Goal: Information Seeking & Learning: Learn about a topic

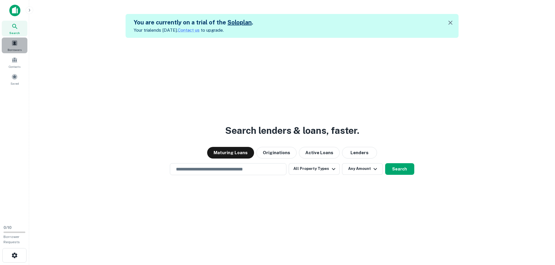
click at [15, 44] on span at bounding box center [14, 43] width 6 height 6
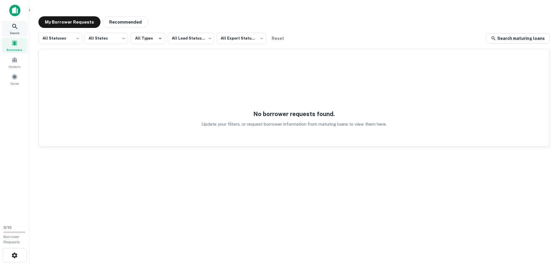
click at [12, 31] on span "Search" at bounding box center [15, 33] width 10 height 5
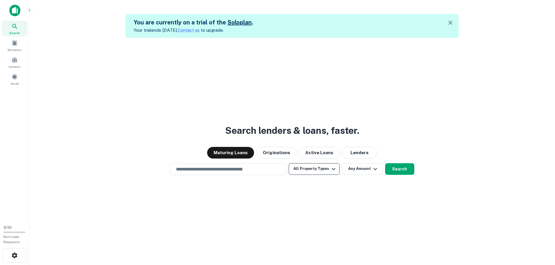
click at [318, 167] on button "All Property Types" at bounding box center [313, 169] width 51 height 12
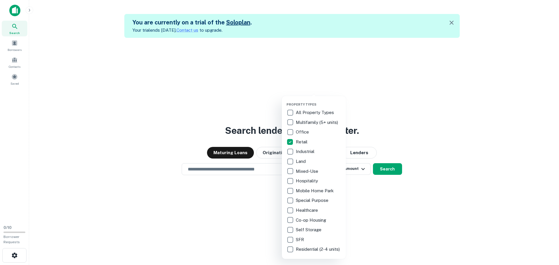
click at [434, 127] on div at bounding box center [279, 132] width 559 height 265
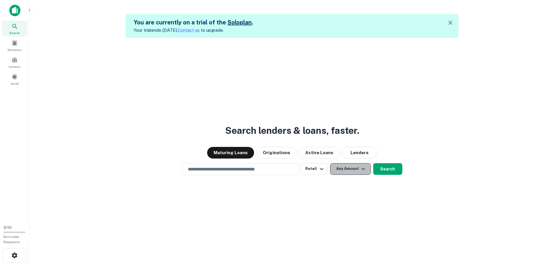
click at [355, 166] on button "Any Amount" at bounding box center [350, 169] width 41 height 12
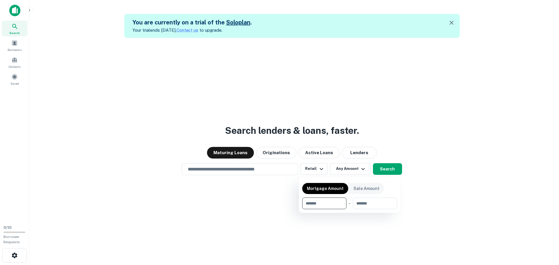
click at [317, 204] on input "number" at bounding box center [322, 204] width 40 height 12
type input "*******"
click at [455, 193] on div at bounding box center [279, 132] width 559 height 265
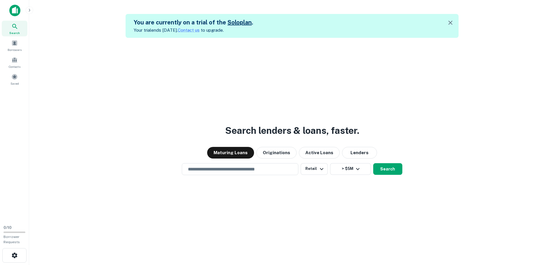
click at [233, 176] on div "Search lenders & loans, faster. Maturing Loans Originations Active Loans Lender…" at bounding box center [292, 170] width 516 height 265
click at [235, 173] on div "​" at bounding box center [240, 169] width 116 height 12
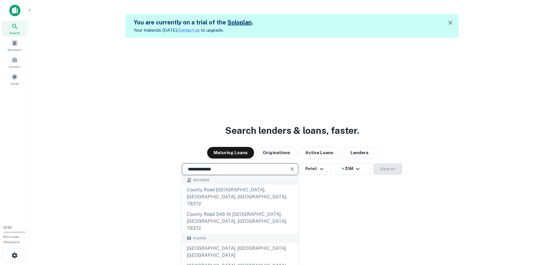
click at [391, 85] on div "**********" at bounding box center [292, 170] width 516 height 265
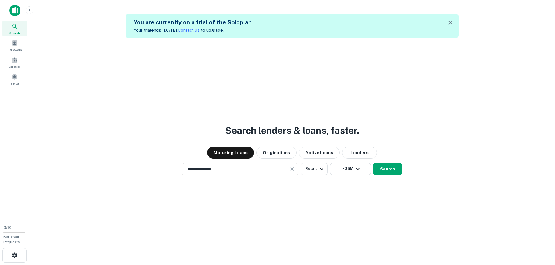
click at [279, 173] on div "**********" at bounding box center [240, 169] width 116 height 12
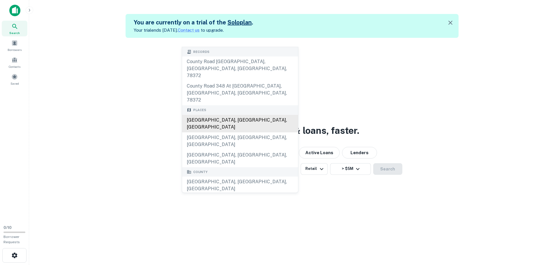
type input "**********"
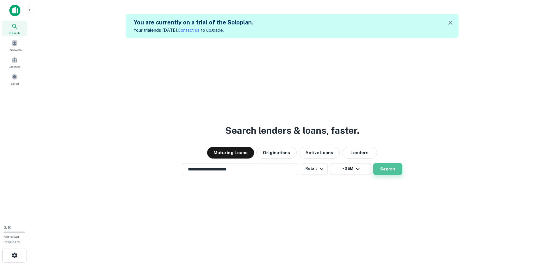
click at [385, 167] on button "Search" at bounding box center [387, 169] width 29 height 12
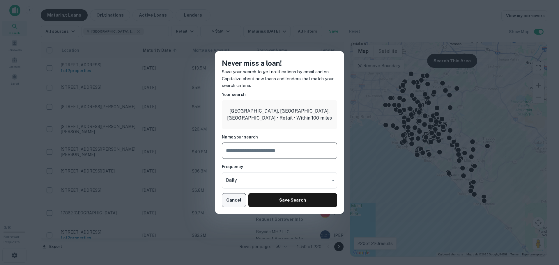
click at [228, 202] on button "Cancel" at bounding box center [234, 200] width 24 height 14
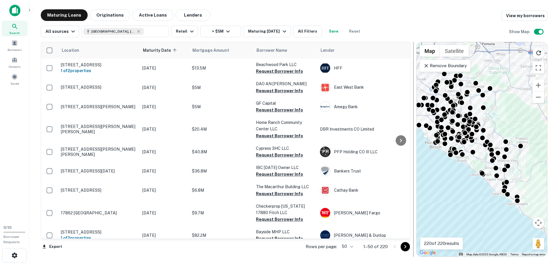
drag, startPoint x: 347, startPoint y: 133, endPoint x: 413, endPoint y: 127, distance: 66.6
click at [413, 127] on div at bounding box center [413, 149] width 1 height 215
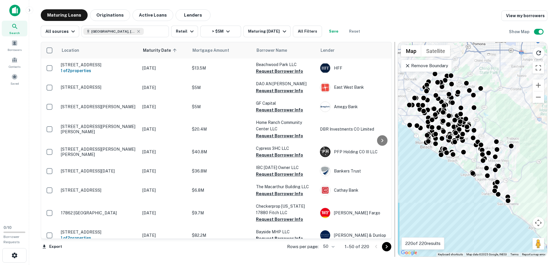
drag, startPoint x: 415, startPoint y: 121, endPoint x: 396, endPoint y: 123, distance: 19.1
click at [396, 123] on div at bounding box center [395, 149] width 6 height 215
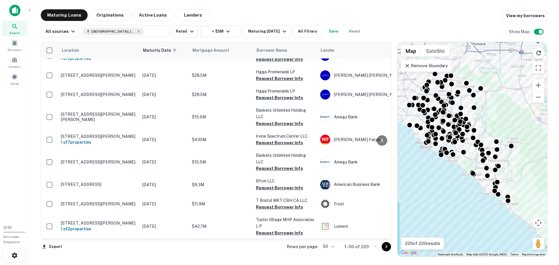
scroll to position [833, 0]
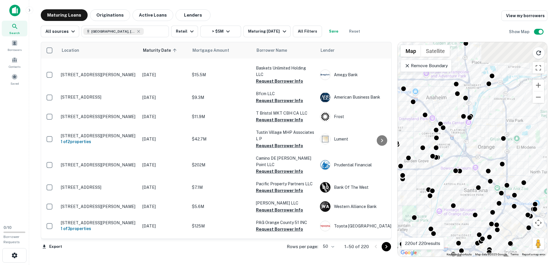
drag, startPoint x: 430, startPoint y: 111, endPoint x: 451, endPoint y: 149, distance: 43.9
click at [451, 149] on div "To activate drag with keyboard, press Alt + Enter. Once in keyboard drag state,…" at bounding box center [472, 149] width 149 height 215
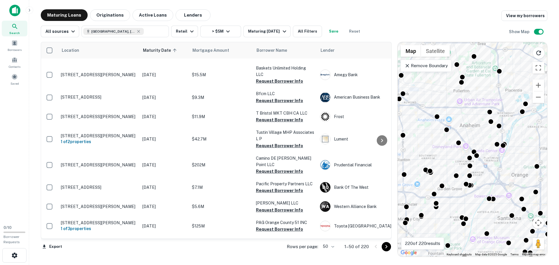
drag, startPoint x: 424, startPoint y: 102, endPoint x: 457, endPoint y: 126, distance: 40.8
click at [457, 126] on div "To activate drag with keyboard, press Alt + Enter. Once in keyboard drag state,…" at bounding box center [472, 149] width 149 height 215
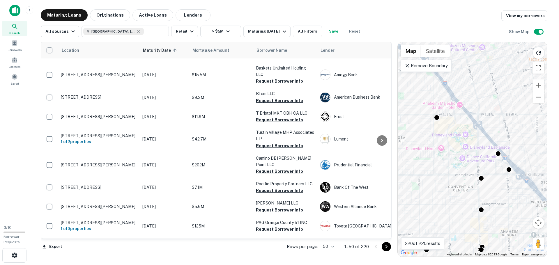
drag, startPoint x: 446, startPoint y: 123, endPoint x: 506, endPoint y: 180, distance: 82.8
click at [506, 180] on div "To activate drag with keyboard, press Alt + Enter. Once in keyboard drag state,…" at bounding box center [472, 149] width 149 height 215
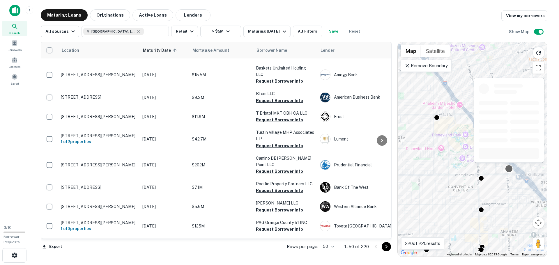
click at [509, 167] on div at bounding box center [508, 168] width 8 height 8
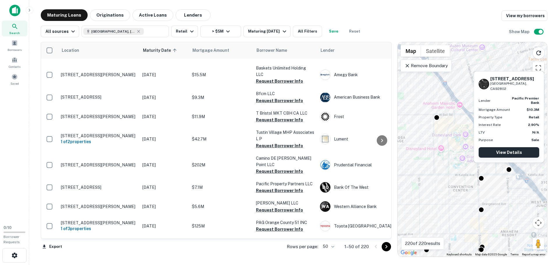
click at [501, 150] on link "View Details" at bounding box center [509, 152] width 61 height 10
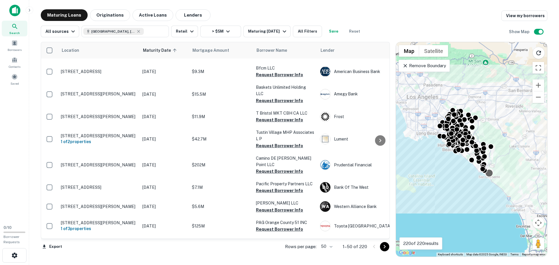
click at [490, 176] on div at bounding box center [489, 173] width 8 height 8
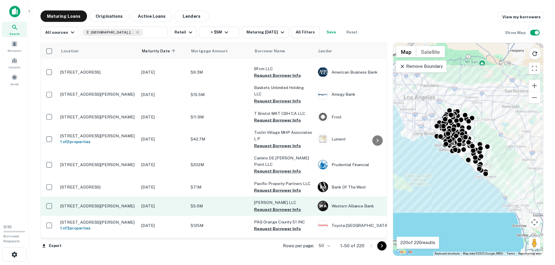
scroll to position [892, 0]
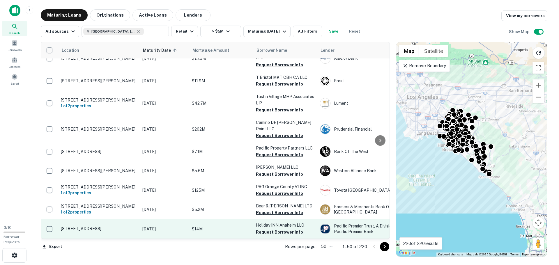
click at [142, 226] on p "[DATE]" at bounding box center [164, 229] width 44 height 6
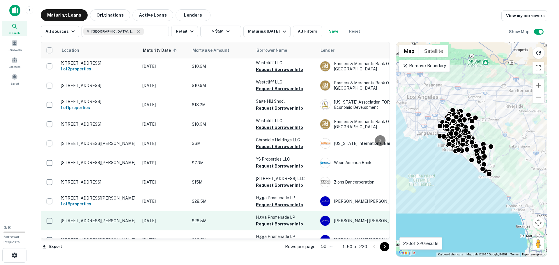
scroll to position [542, 0]
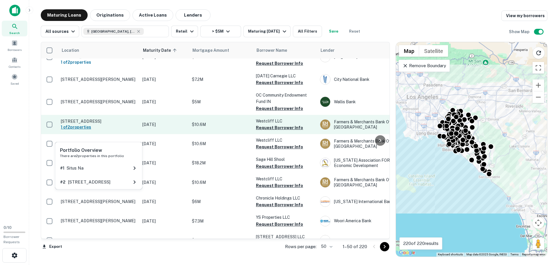
click at [119, 130] on h6 "1 of 2 properties" at bounding box center [99, 127] width 76 height 6
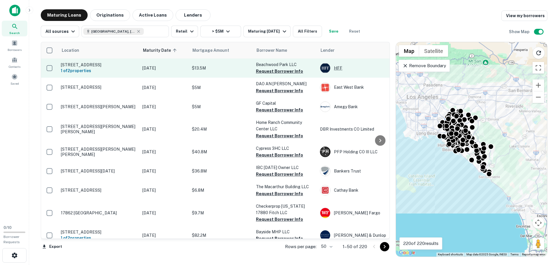
scroll to position [29, 0]
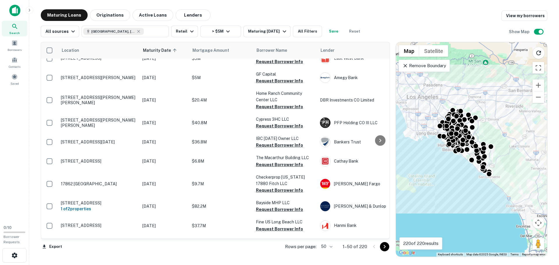
drag, startPoint x: 355, startPoint y: 69, endPoint x: 376, endPoint y: 17, distance: 56.5
click at [377, 14] on div "Maturing Loans Originations Active Loans Lenders View my borrowers" at bounding box center [294, 15] width 507 height 12
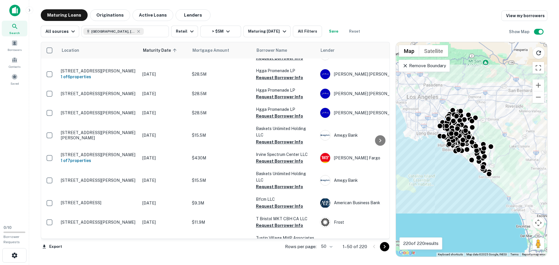
scroll to position [892, 0]
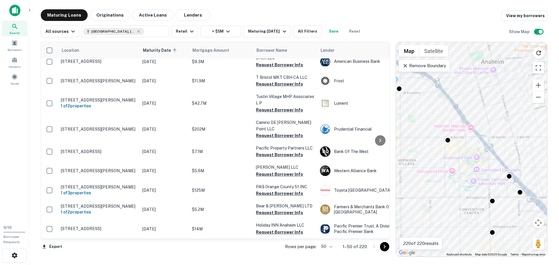
click at [520, 185] on div "To activate drag with keyboard, press Alt + Enter. Once in keyboard drag state,…" at bounding box center [471, 149] width 151 height 215
click at [522, 192] on div at bounding box center [520, 191] width 8 height 8
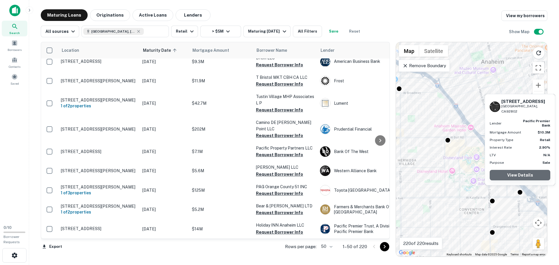
click at [529, 175] on link "View Details" at bounding box center [520, 175] width 61 height 10
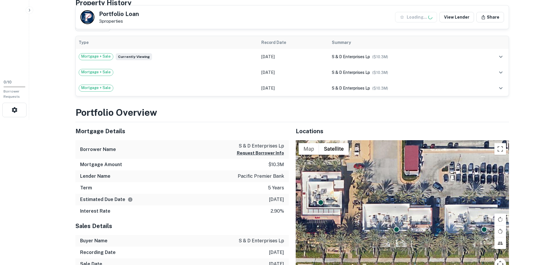
scroll to position [175, 0]
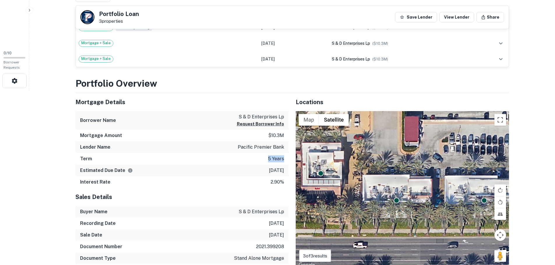
drag, startPoint x: 283, startPoint y: 160, endPoint x: 265, endPoint y: 160, distance: 18.0
click at [265, 160] on div "Term 5 years" at bounding box center [181, 159] width 213 height 12
click at [129, 170] on icon "Estimate is based on a standard schedule for this type of loan." at bounding box center [130, 170] width 4 height 4
click at [278, 137] on p "$10.3m" at bounding box center [276, 135] width 16 height 7
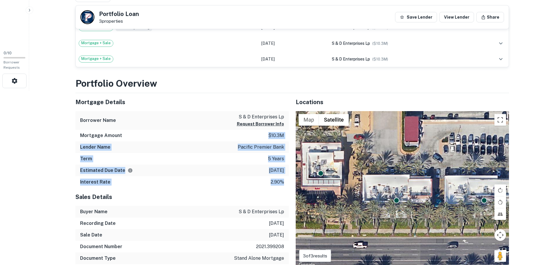
drag, startPoint x: 267, startPoint y: 136, endPoint x: 282, endPoint y: 177, distance: 43.0
click at [282, 177] on div "Mortgage Details Borrower Name s & d enterprises lp Request Borrower Info Mortg…" at bounding box center [181, 140] width 213 height 95
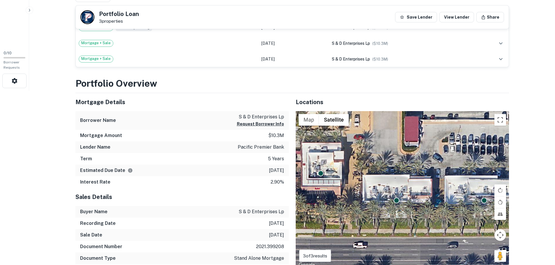
click at [258, 192] on div "Sales Details" at bounding box center [181, 197] width 213 height 18
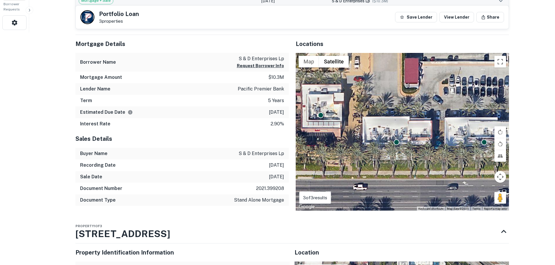
scroll to position [87, 0]
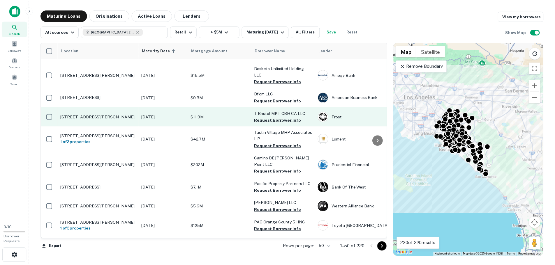
scroll to position [775, 0]
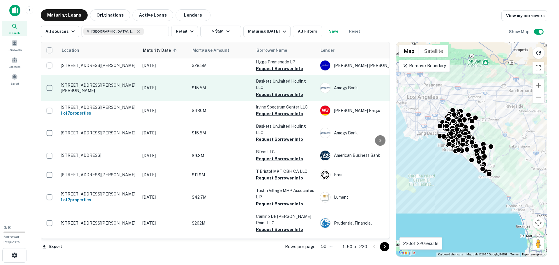
click at [117, 93] on p "1913 W Edinger Ave Santa Ana, CA92704" at bounding box center [99, 88] width 76 height 10
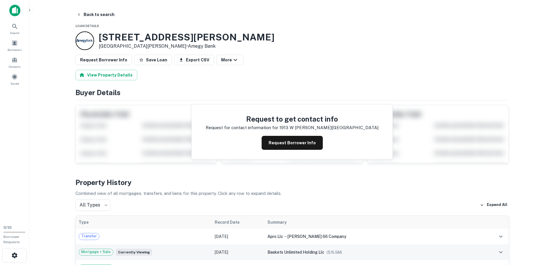
scroll to position [87, 0]
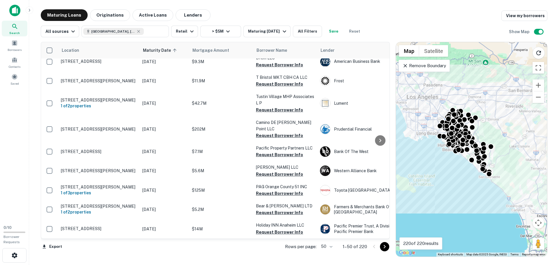
scroll to position [833, 0]
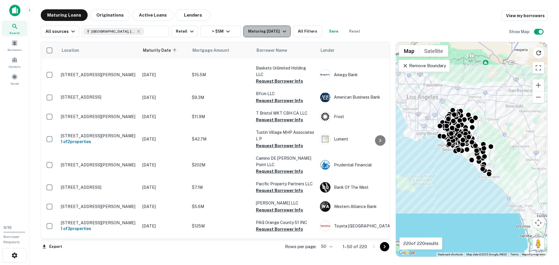
click at [273, 31] on div "Maturing [DATE]" at bounding box center [268, 31] width 40 height 7
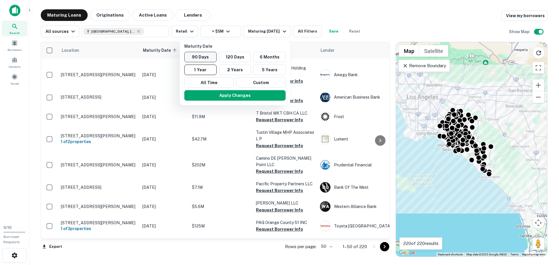
click at [209, 56] on button "90 Days" at bounding box center [200, 57] width 32 height 10
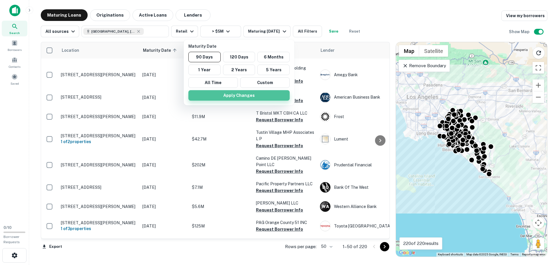
click at [271, 94] on button "Apply Changes" at bounding box center [238, 95] width 101 height 10
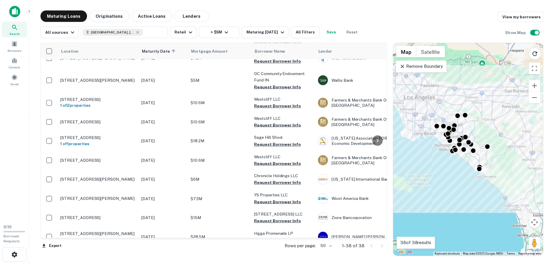
scroll to position [562, 0]
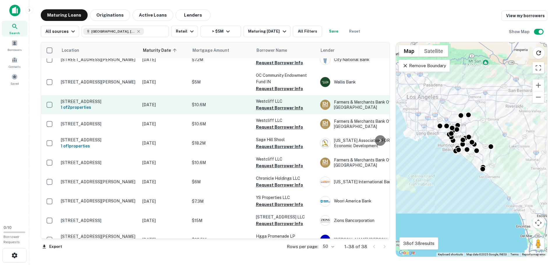
click at [112, 104] on p "[STREET_ADDRESS]" at bounding box center [99, 101] width 76 height 5
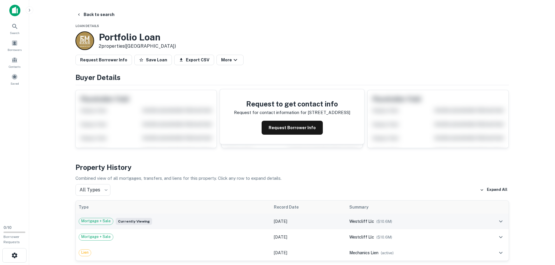
scroll to position [58, 0]
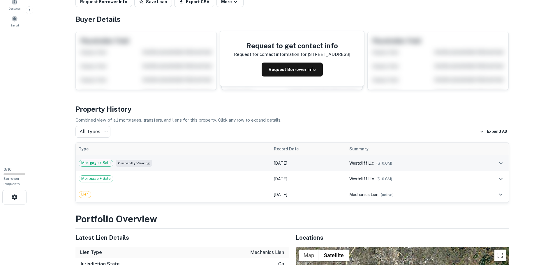
click at [135, 163] on span "Currently viewing" at bounding box center [134, 163] width 36 height 7
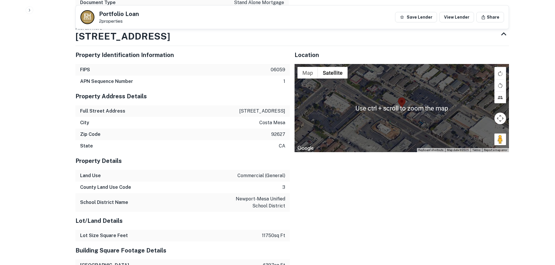
scroll to position [495, 0]
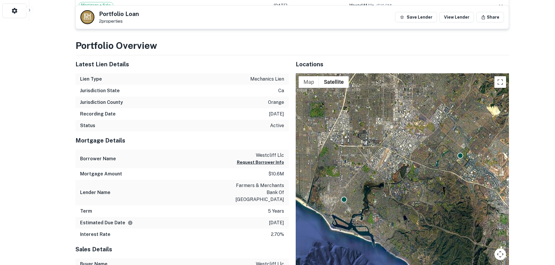
scroll to position [128, 0]
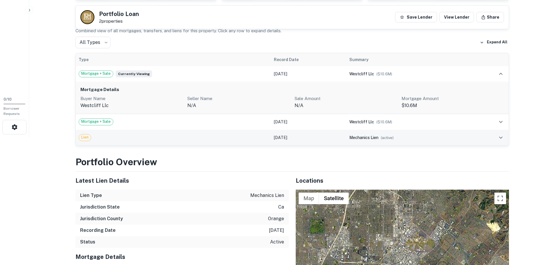
click at [262, 143] on td "Lien" at bounding box center [173, 138] width 195 height 16
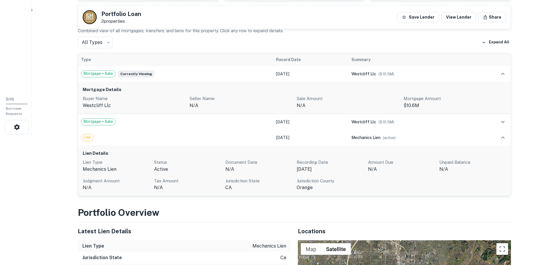
scroll to position [0, 0]
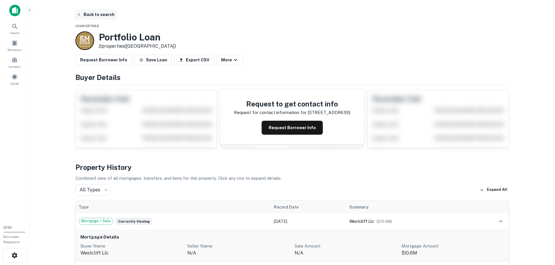
click at [81, 12] on button "Back to search" at bounding box center [95, 14] width 42 height 10
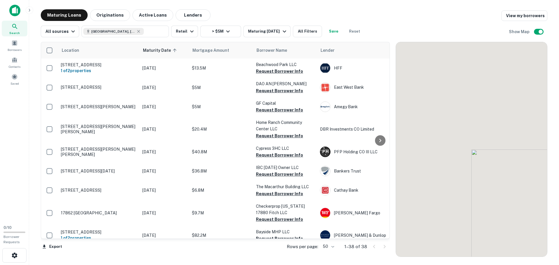
scroll to position [562, 0]
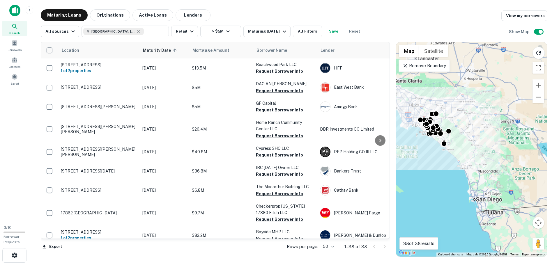
scroll to position [146, 0]
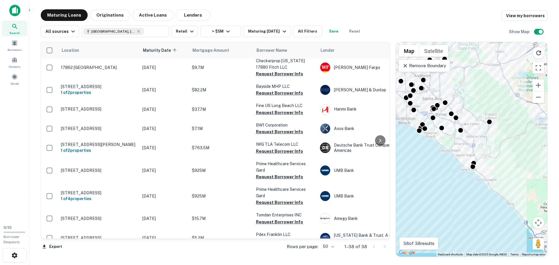
drag, startPoint x: 444, startPoint y: 140, endPoint x: 465, endPoint y: 140, distance: 20.7
click at [465, 140] on div "To activate drag with keyboard, press Alt + Enter. Once in keyboard drag state,…" at bounding box center [471, 149] width 151 height 215
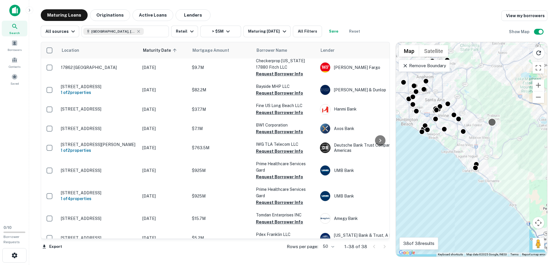
click at [490, 122] on div at bounding box center [492, 122] width 8 height 8
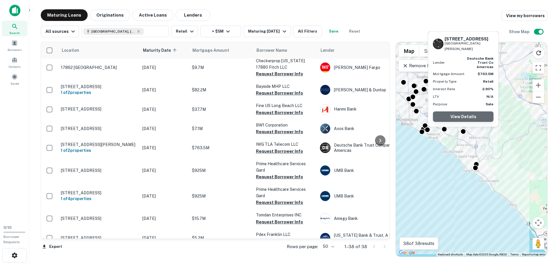
click at [447, 116] on link "View Details" at bounding box center [463, 116] width 61 height 10
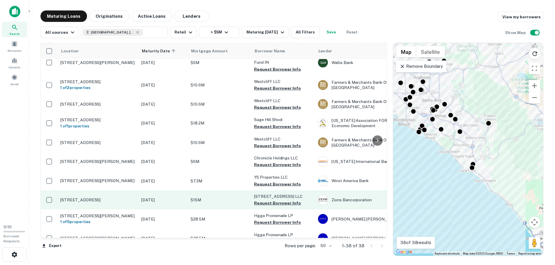
scroll to position [631, 0]
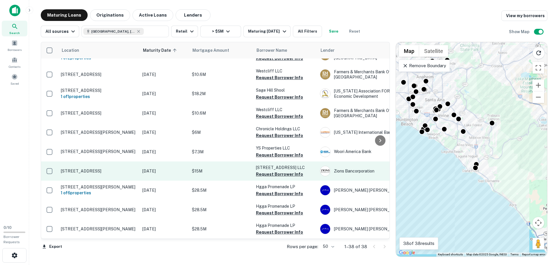
click at [101, 169] on p "[STREET_ADDRESS]" at bounding box center [99, 171] width 76 height 5
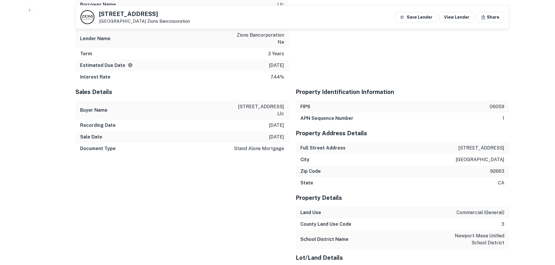
scroll to position [256, 0]
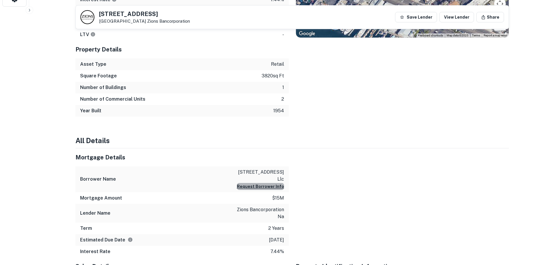
click at [270, 183] on button "Request Borrower Info" at bounding box center [260, 186] width 47 height 7
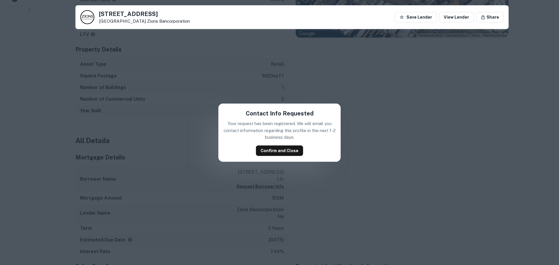
click at [368, 89] on div "Contact Info Requested Your request has been registered. We will email you cont…" at bounding box center [279, 132] width 559 height 265
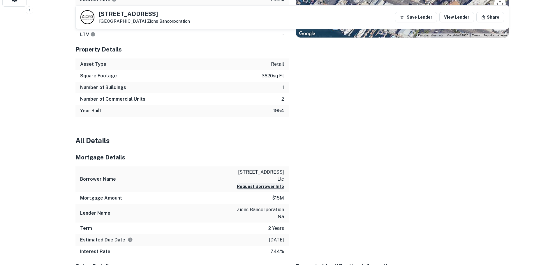
click at [260, 183] on button "Request Borrower Info" at bounding box center [260, 186] width 47 height 7
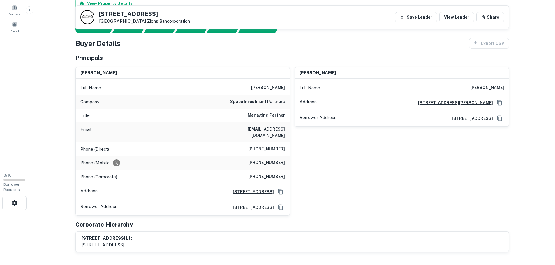
scroll to position [23, 0]
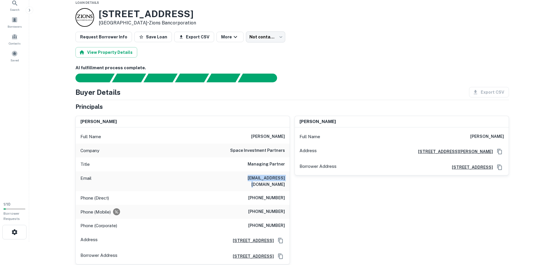
drag, startPoint x: 244, startPoint y: 175, endPoint x: 285, endPoint y: 177, distance: 41.1
click at [285, 177] on div "Email mark@spaceip.com" at bounding box center [183, 181] width 214 height 20
click at [279, 148] on h6 "space investment partners" at bounding box center [257, 150] width 55 height 7
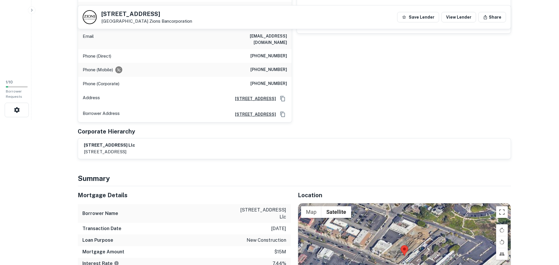
scroll to position [0, 0]
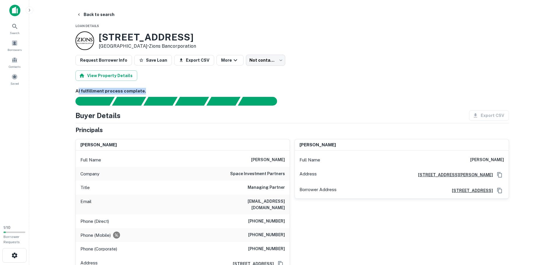
drag, startPoint x: 78, startPoint y: 92, endPoint x: 145, endPoint y: 93, distance: 67.0
click at [145, 93] on h6 "AI fulfillment process complete." at bounding box center [291, 91] width 433 height 7
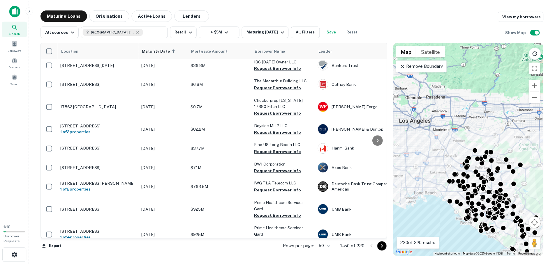
scroll to position [19, 0]
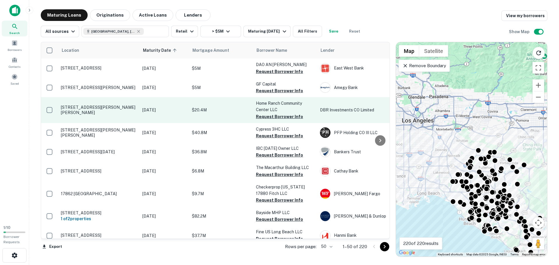
click at [185, 118] on td "[DATE]" at bounding box center [163, 110] width 49 height 26
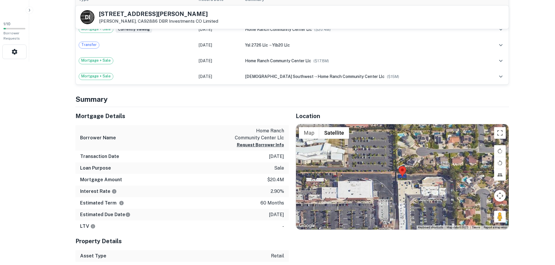
scroll to position [175, 0]
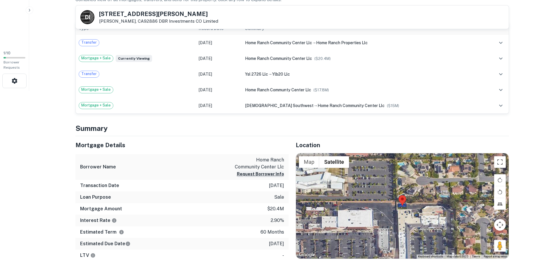
click at [256, 177] on button "Request Borrower Info" at bounding box center [260, 174] width 47 height 7
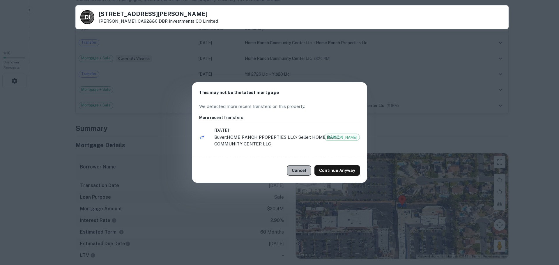
click at [300, 171] on button "Cancel" at bounding box center [299, 170] width 24 height 10
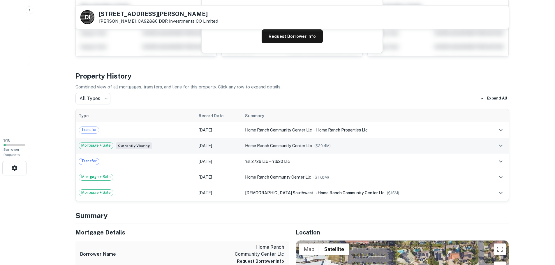
scroll to position [58, 0]
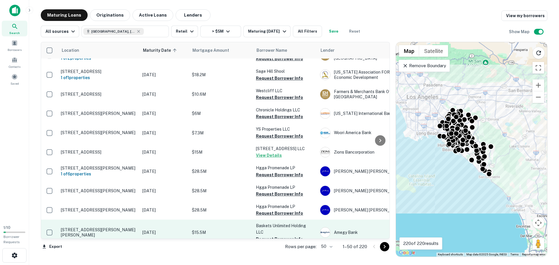
scroll to position [660, 0]
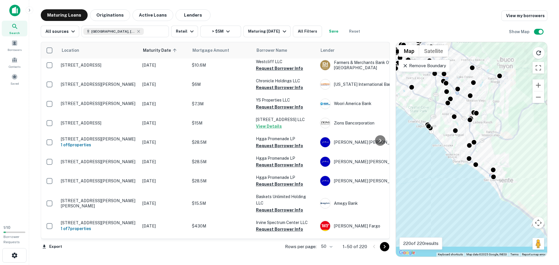
drag, startPoint x: 470, startPoint y: 154, endPoint x: 408, endPoint y: 196, distance: 74.4
click at [410, 196] on div "To activate drag with keyboard, press Alt + Enter. Once in keyboard drag state,…" at bounding box center [471, 149] width 151 height 215
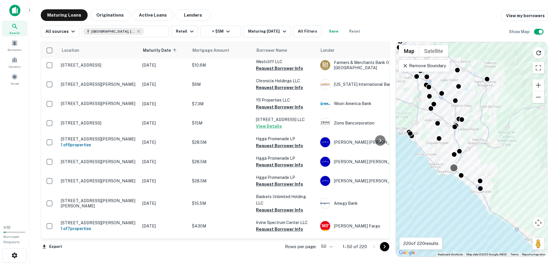
click at [453, 167] on div at bounding box center [454, 168] width 8 height 8
click at [453, 152] on div at bounding box center [454, 153] width 8 height 8
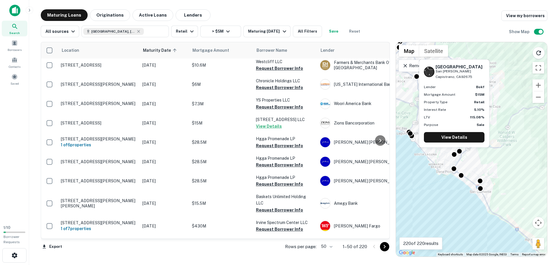
click at [426, 164] on div "To navigate, press the arrow keys. To activate drag with keyboard, press Alt + …" at bounding box center [471, 149] width 151 height 215
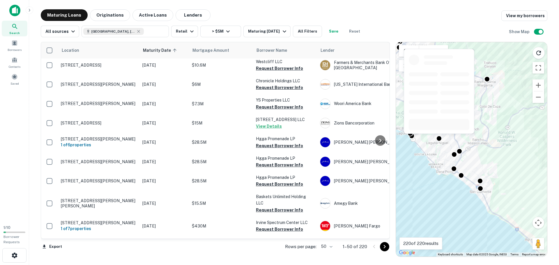
click at [440, 137] on div at bounding box center [439, 93] width 72 height 90
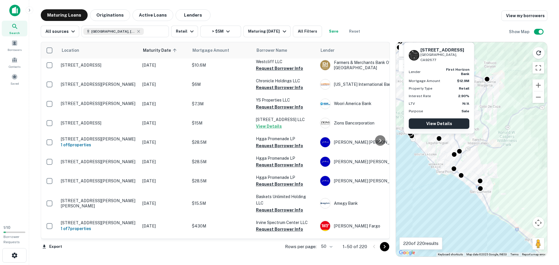
click at [438, 125] on link "View Details" at bounding box center [439, 123] width 61 height 10
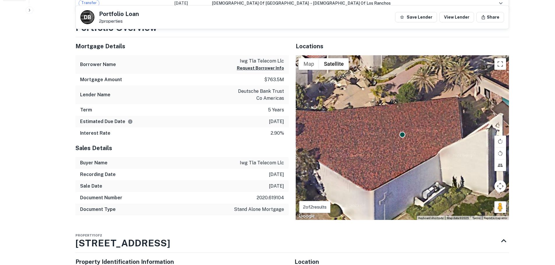
scroll to position [233, 0]
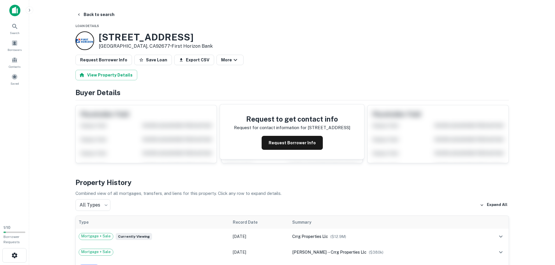
scroll to position [29, 0]
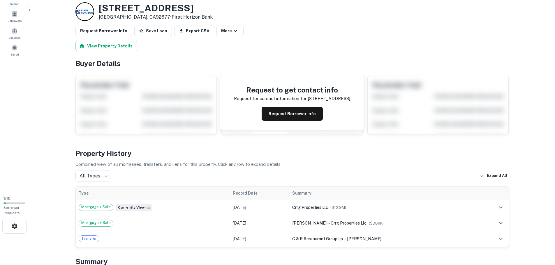
click at [93, 6] on link at bounding box center [84, 11] width 19 height 19
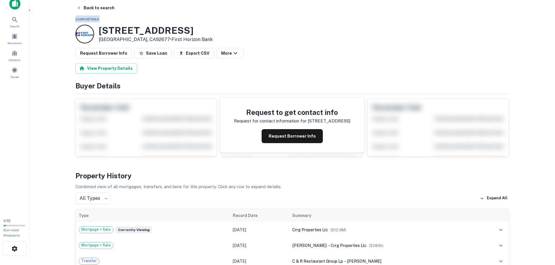
scroll to position [0, 0]
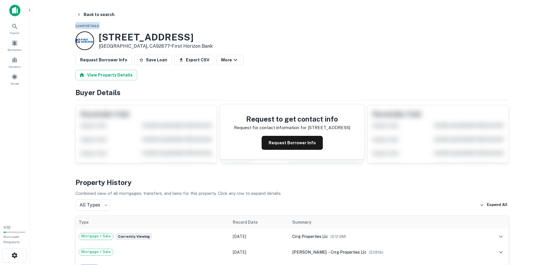
drag, startPoint x: 99, startPoint y: 8, endPoint x: 219, endPoint y: 32, distance: 122.9
click at [219, 32] on div "[STREET_ADDRESS] • First Horizon Bank" at bounding box center [291, 40] width 433 height 19
copy h3 "[STREET_ADDRESS]"
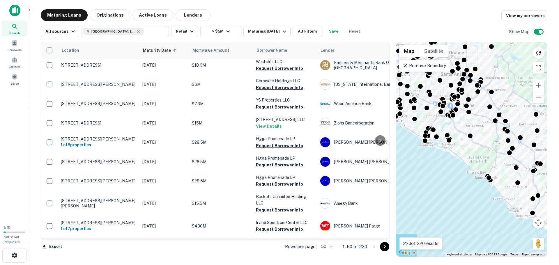
drag, startPoint x: 519, startPoint y: 153, endPoint x: 420, endPoint y: 162, distance: 99.3
click at [421, 162] on div "To activate drag with keyboard, press Alt + Enter. Once in keyboard drag state,…" at bounding box center [471, 149] width 151 height 215
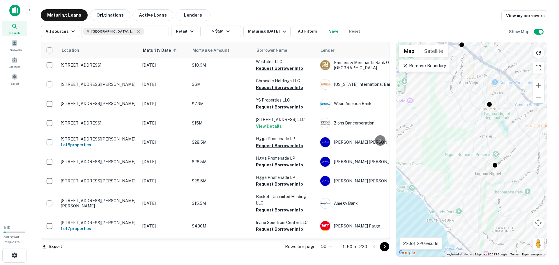
drag, startPoint x: 432, startPoint y: 223, endPoint x: 500, endPoint y: 176, distance: 83.0
click at [500, 176] on div "To activate drag with keyboard, press Alt + Enter. Once in keyboard drag state,…" at bounding box center [471, 149] width 151 height 215
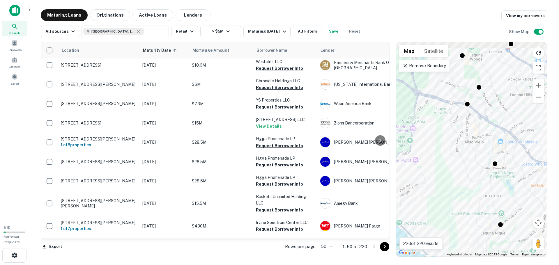
drag, startPoint x: 475, startPoint y: 114, endPoint x: 478, endPoint y: 178, distance: 64.1
click at [478, 178] on div "To activate drag with keyboard, press Alt + Enter. Once in keyboard drag state,…" at bounding box center [471, 149] width 151 height 215
click at [493, 168] on div at bounding box center [494, 166] width 8 height 8
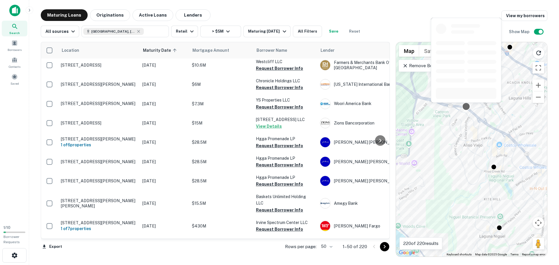
click at [468, 106] on div at bounding box center [466, 62] width 72 height 90
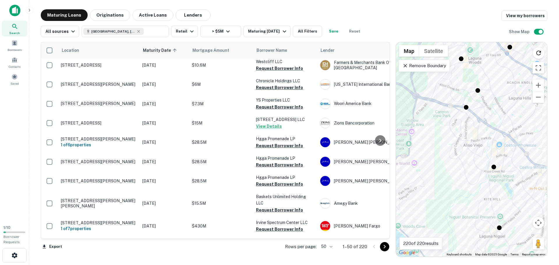
click at [501, 110] on div "To activate drag with keyboard, press Alt + Enter. Once in keyboard drag state,…" at bounding box center [471, 149] width 151 height 215
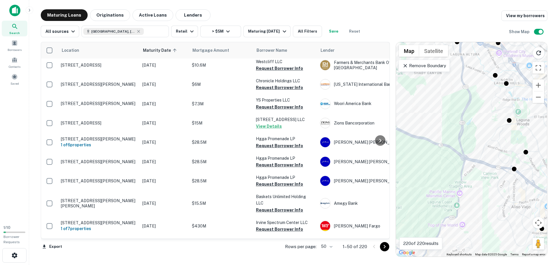
drag, startPoint x: 440, startPoint y: 119, endPoint x: 488, endPoint y: 182, distance: 79.1
click at [488, 182] on div "To activate drag with keyboard, press Alt + Enter. Once in keyboard drag state,…" at bounding box center [471, 149] width 151 height 215
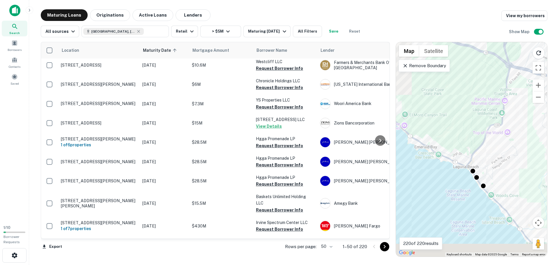
drag, startPoint x: 459, startPoint y: 235, endPoint x: 484, endPoint y: 176, distance: 64.8
click at [484, 176] on div "To activate drag with keyboard, press Alt + Enter. Once in keyboard drag state,…" at bounding box center [471, 149] width 151 height 215
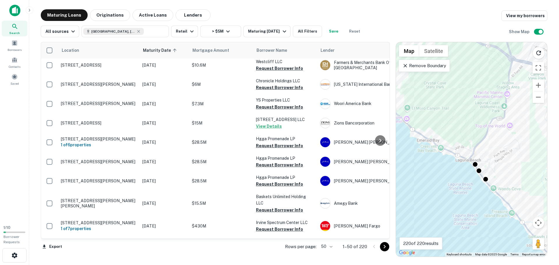
click at [459, 188] on div "To activate drag with keyboard, press Alt + Enter. Once in keyboard drag state,…" at bounding box center [471, 149] width 151 height 215
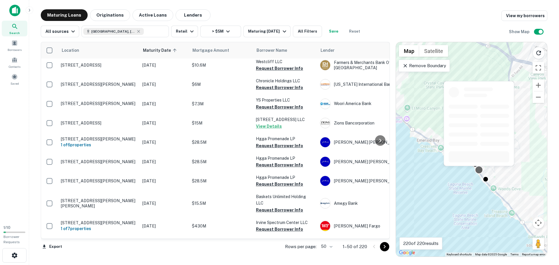
click at [481, 167] on div at bounding box center [479, 126] width 72 height 90
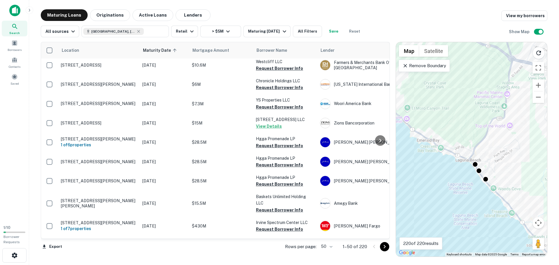
click at [438, 185] on div "To activate drag with keyboard, press Alt + Enter. Once in keyboard drag state,…" at bounding box center [471, 149] width 151 height 215
click at [475, 165] on div at bounding box center [475, 163] width 8 height 8
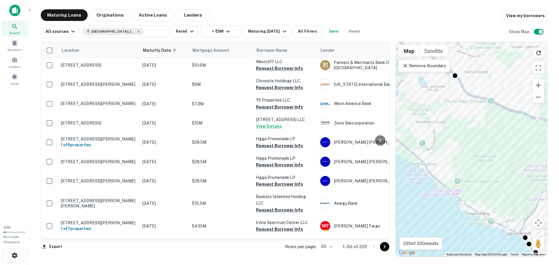
drag, startPoint x: 417, startPoint y: 136, endPoint x: 468, endPoint y: 210, distance: 90.0
click at [468, 210] on div "To activate drag with keyboard, press Alt + Enter. Once in keyboard drag state,…" at bounding box center [471, 149] width 151 height 215
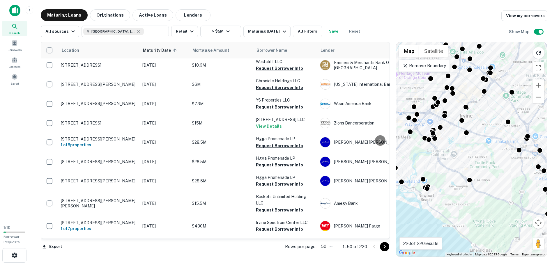
click at [471, 184] on div "To activate drag with keyboard, press Alt + Enter. Once in keyboard drag state,…" at bounding box center [471, 149] width 151 height 215
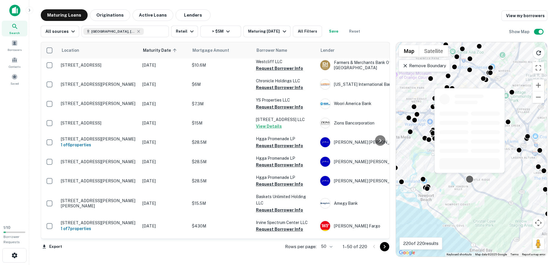
click at [470, 180] on div at bounding box center [469, 179] width 8 height 8
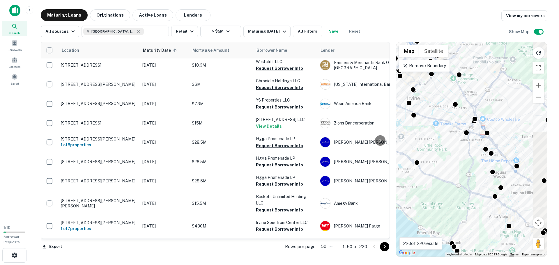
drag, startPoint x: 509, startPoint y: 189, endPoint x: 453, endPoint y: 169, distance: 58.9
click at [453, 169] on div "To activate drag with keyboard, press Alt + Enter. Once in keyboard drag state,…" at bounding box center [471, 149] width 151 height 215
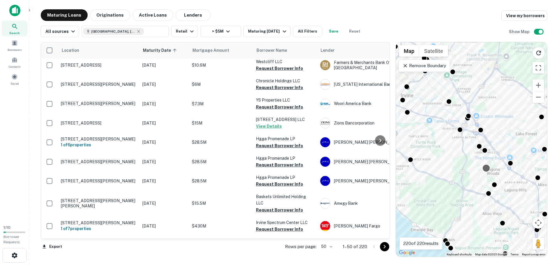
click at [490, 168] on div at bounding box center [486, 168] width 8 height 8
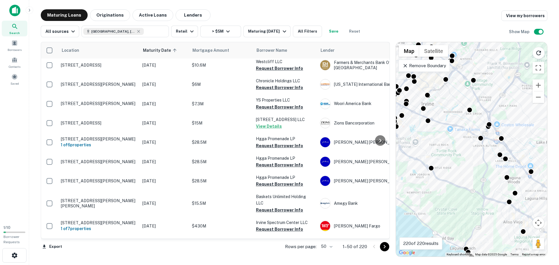
drag, startPoint x: 431, startPoint y: 137, endPoint x: 507, endPoint y: 151, distance: 77.3
click at [507, 151] on div "To activate drag with keyboard, press Alt + Enter. Once in keyboard drag state,…" at bounding box center [471, 149] width 151 height 215
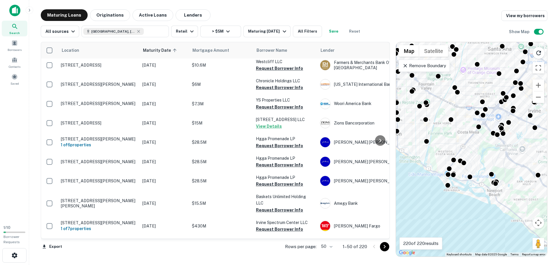
drag, startPoint x: 415, startPoint y: 185, endPoint x: 464, endPoint y: 187, distance: 48.7
click at [464, 186] on div "To activate drag with keyboard, press Alt + Enter. Once in keyboard drag state,…" at bounding box center [471, 149] width 151 height 215
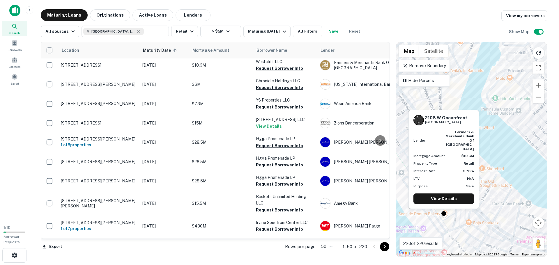
click at [443, 211] on div "2108 W Oceanfront Newport Beach, CA92663 Lender farmers & merchants bank of lon…" at bounding box center [444, 161] width 72 height 104
click at [447, 197] on link "View Details" at bounding box center [443, 199] width 61 height 10
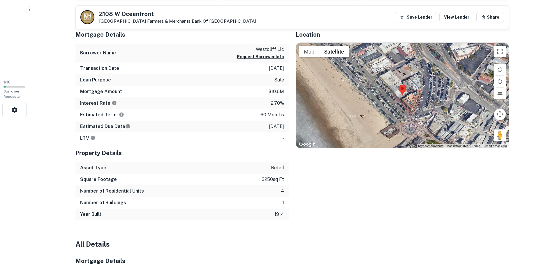
scroll to position [87, 0]
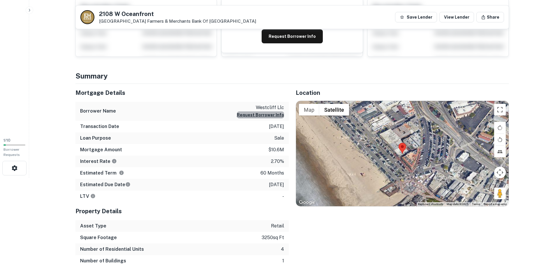
click at [273, 116] on button "Request Borrower Info" at bounding box center [260, 114] width 47 height 7
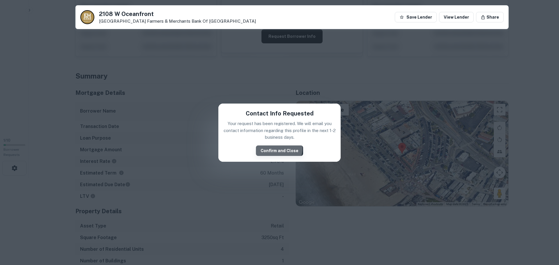
click at [279, 149] on button "Confirm and Close" at bounding box center [279, 151] width 47 height 10
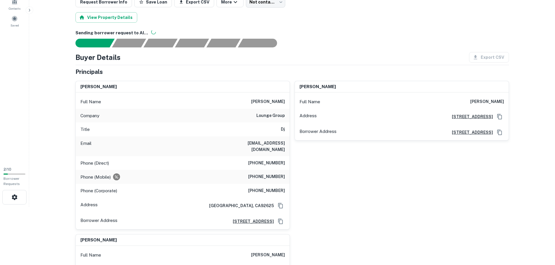
scroll to position [0, 0]
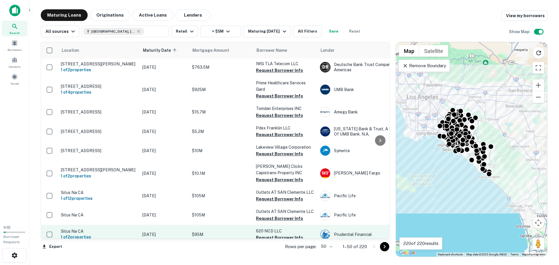
scroll to position [194, 0]
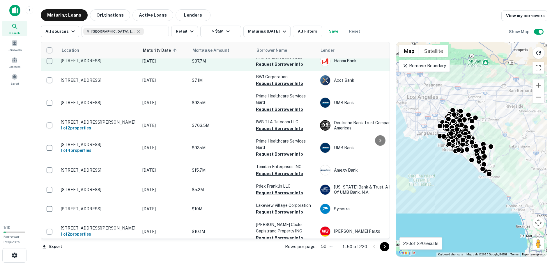
click at [221, 70] on td "$37.7M" at bounding box center [221, 60] width 64 height 19
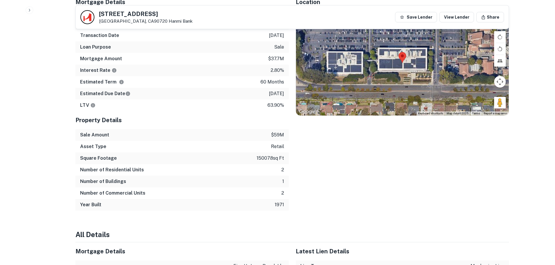
scroll to position [262, 0]
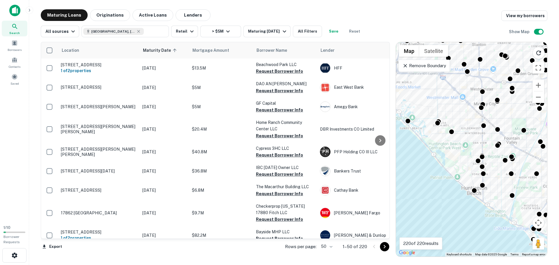
drag, startPoint x: 424, startPoint y: 139, endPoint x: 472, endPoint y: 145, distance: 48.4
click at [472, 145] on div "To activate drag with keyboard, press Alt + Enter. Once in keyboard drag state,…" at bounding box center [471, 149] width 151 height 215
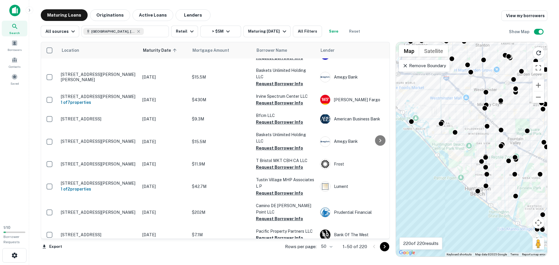
scroll to position [892, 0]
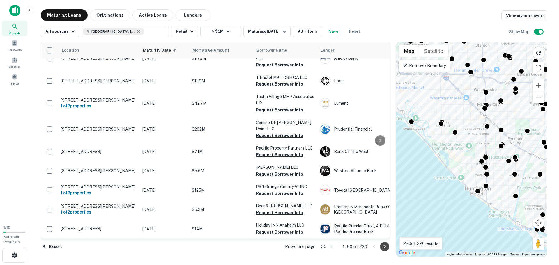
click at [386, 247] on icon "Go to next page" at bounding box center [384, 246] width 7 height 7
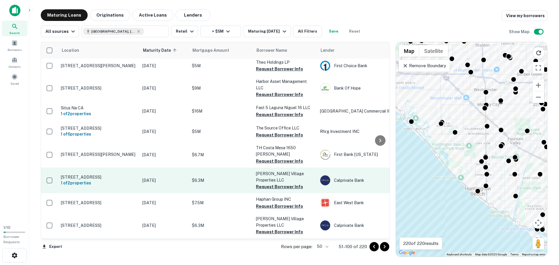
scroll to position [877, 0]
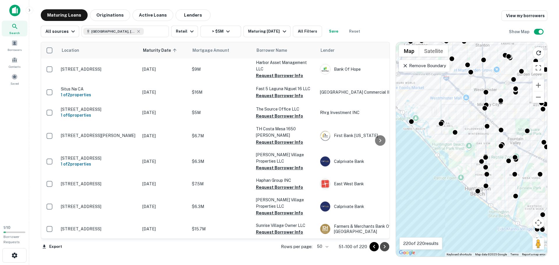
click at [385, 246] on icon "Go to next page" at bounding box center [384, 246] width 2 height 3
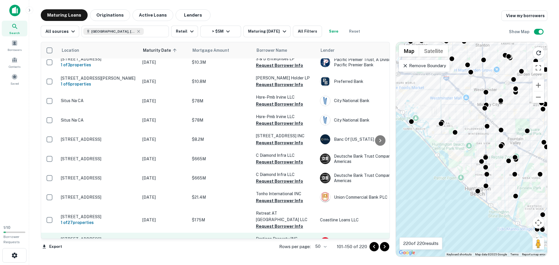
scroll to position [869, 0]
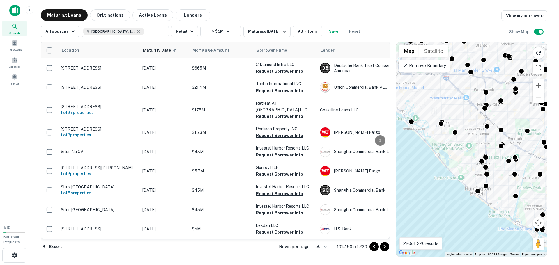
click at [387, 247] on icon "Go to next page" at bounding box center [384, 246] width 7 height 7
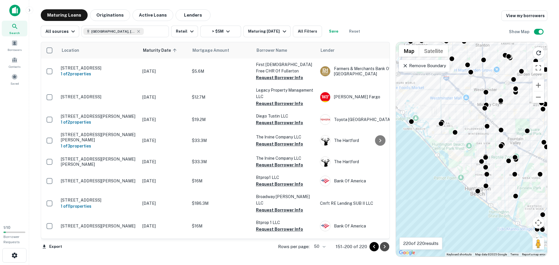
click at [383, 246] on icon "Go to next page" at bounding box center [384, 246] width 7 height 7
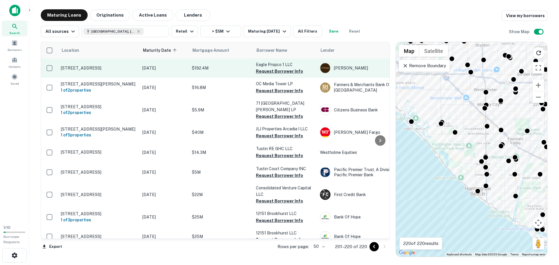
click at [189, 71] on td "$192.4M" at bounding box center [221, 68] width 64 height 19
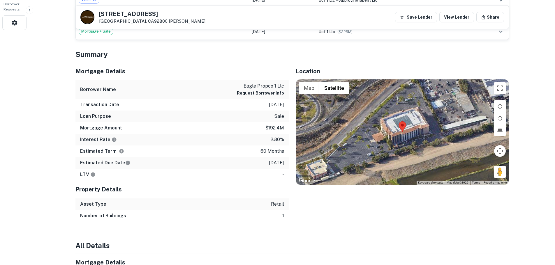
scroll to position [204, 0]
